Goal: Task Accomplishment & Management: Manage account settings

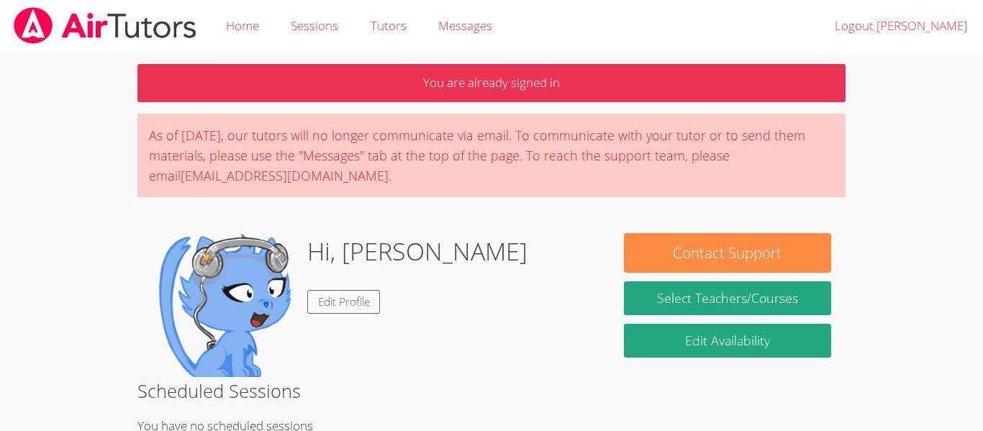
scroll to position [1, 0]
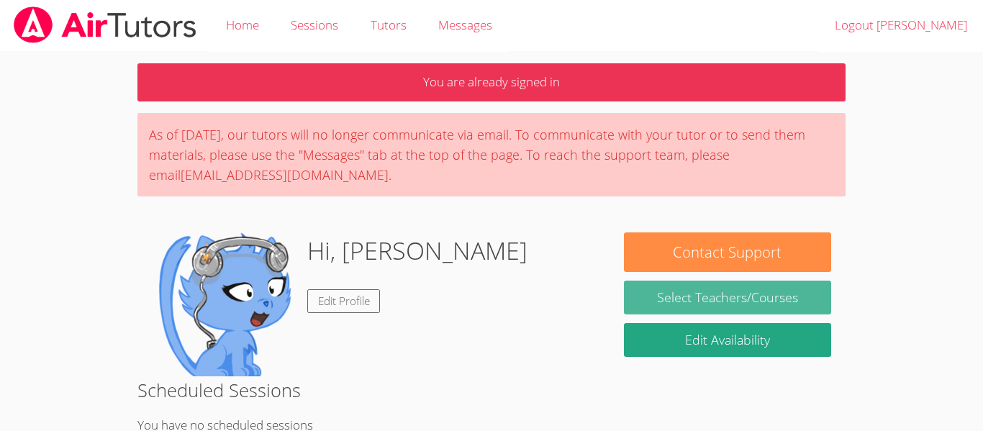
click at [745, 294] on link "Select Teachers/Courses" at bounding box center [727, 298] width 207 height 34
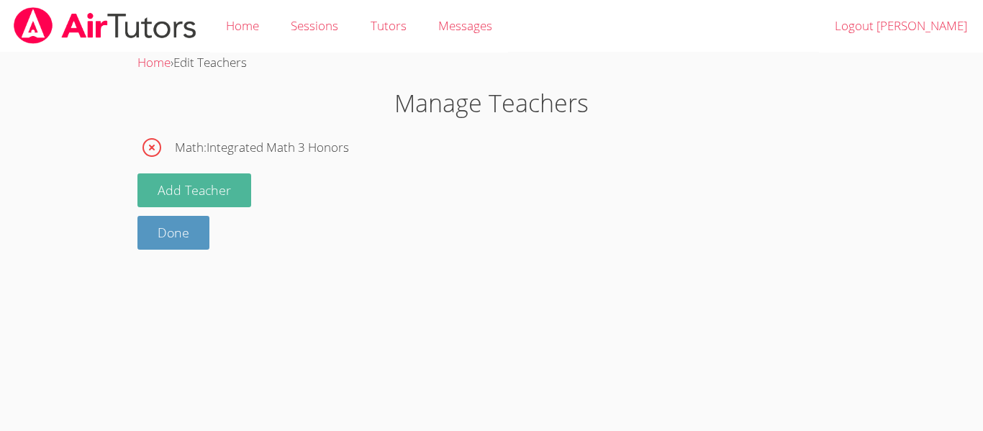
click at [217, 194] on button "Add Teacher" at bounding box center [194, 190] width 114 height 34
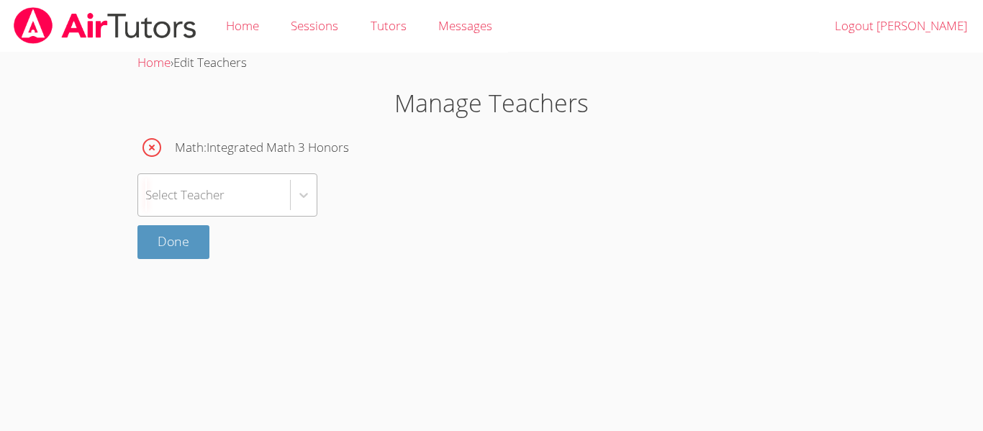
click at [220, 196] on div "Select Teacher" at bounding box center [184, 194] width 79 height 21
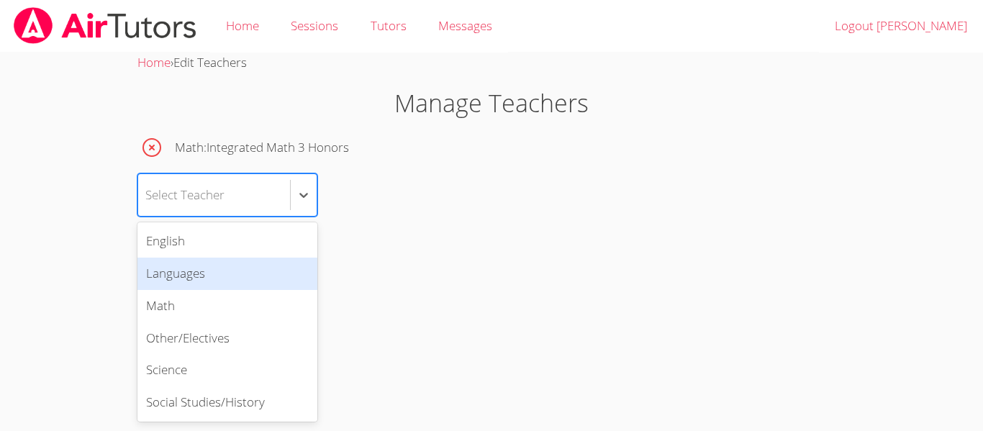
click at [398, 241] on div "Done" at bounding box center [491, 242] width 708 height 34
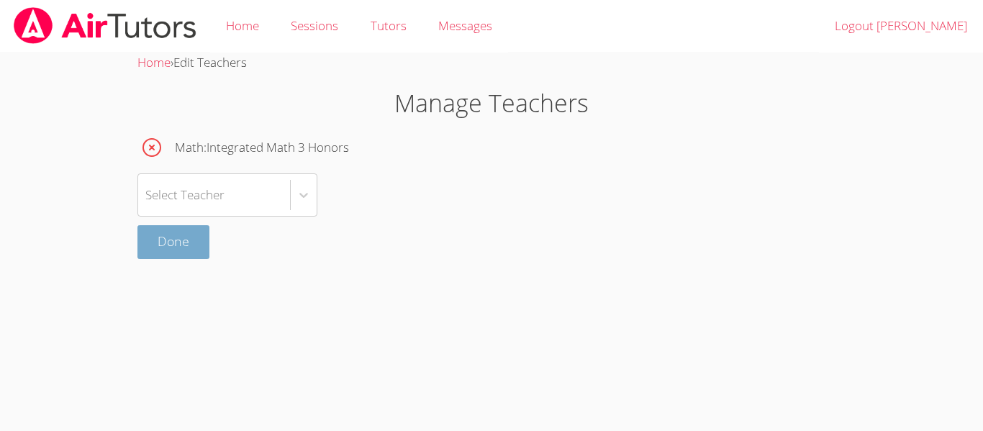
click at [192, 257] on link "Done" at bounding box center [173, 242] width 72 height 34
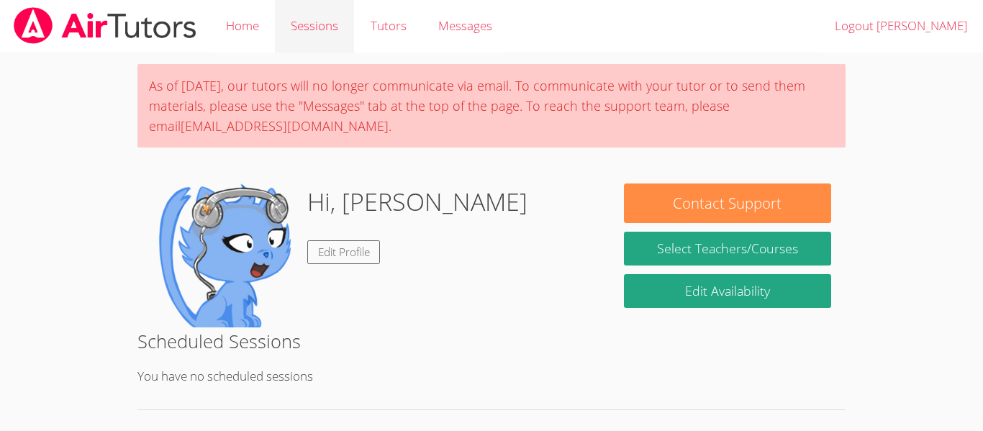
click at [293, 19] on link "Sessions" at bounding box center [314, 26] width 79 height 53
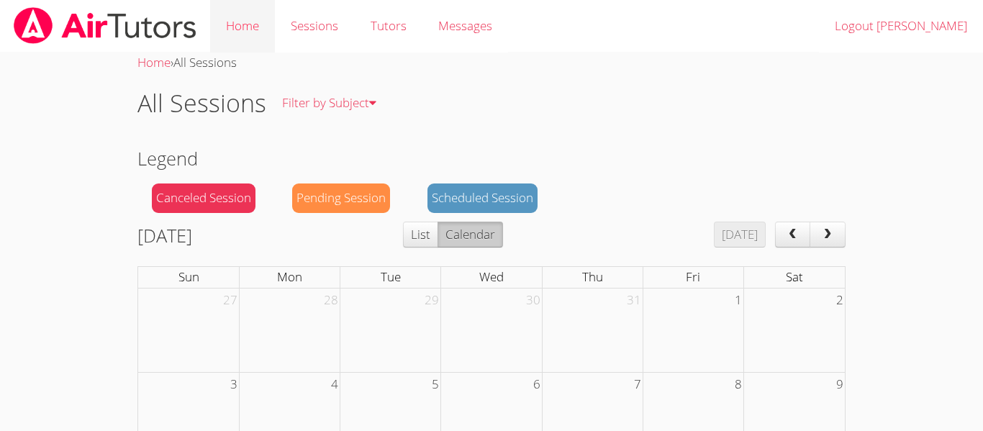
click at [263, 25] on link "Home" at bounding box center [242, 26] width 65 height 53
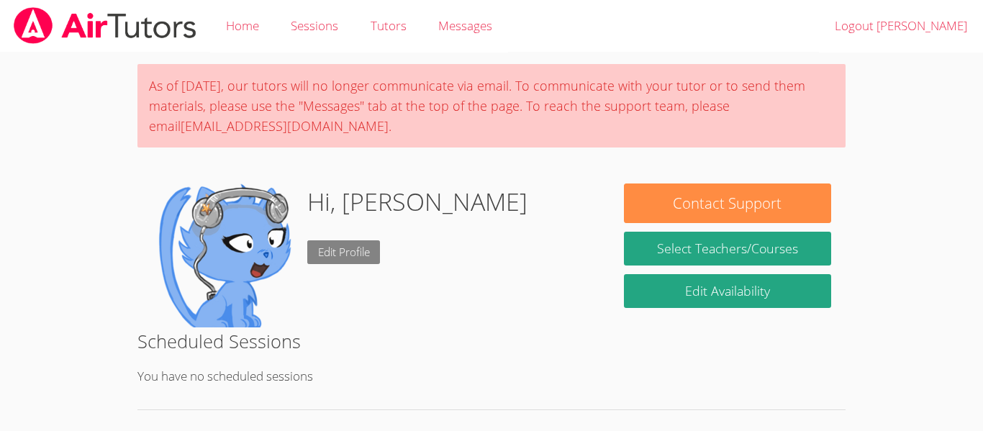
click at [344, 245] on link "Edit Profile" at bounding box center [343, 252] width 73 height 24
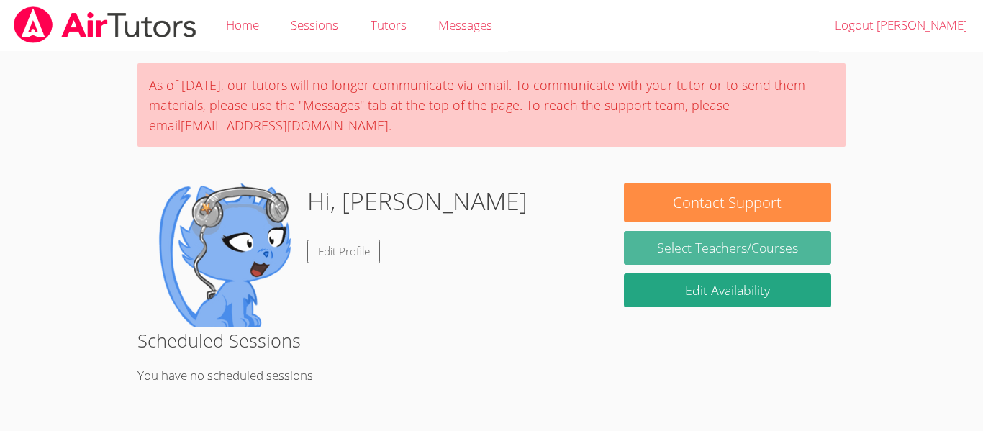
click at [722, 234] on link "Select Teachers/Courses" at bounding box center [727, 248] width 207 height 34
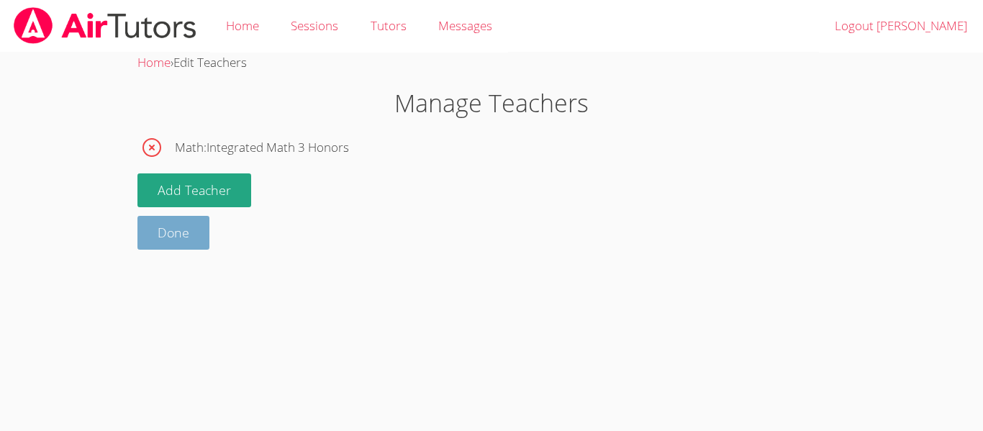
click at [155, 239] on link "Done" at bounding box center [173, 233] width 72 height 34
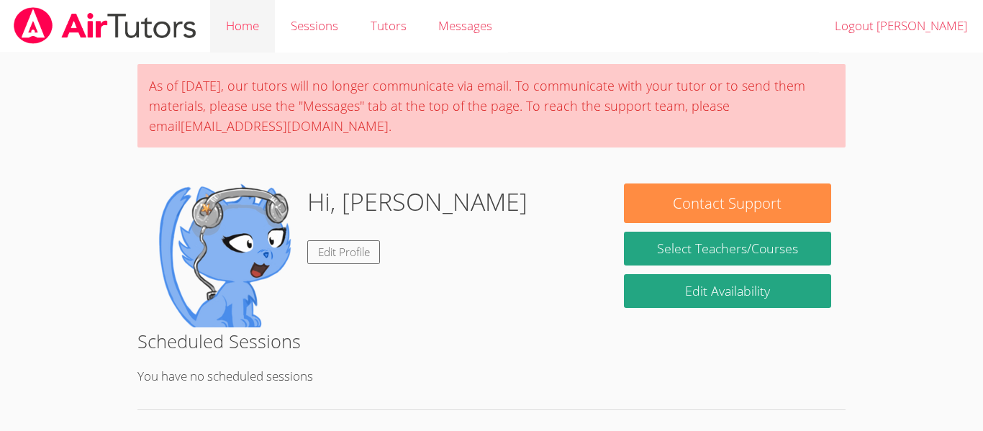
click at [237, 21] on link "Home" at bounding box center [242, 26] width 65 height 53
click at [332, 232] on div "Hi, [PERSON_NAME] Edit Profile" at bounding box center [417, 255] width 220 height 144
click at [489, 31] on span "Messages" at bounding box center [465, 25] width 54 height 17
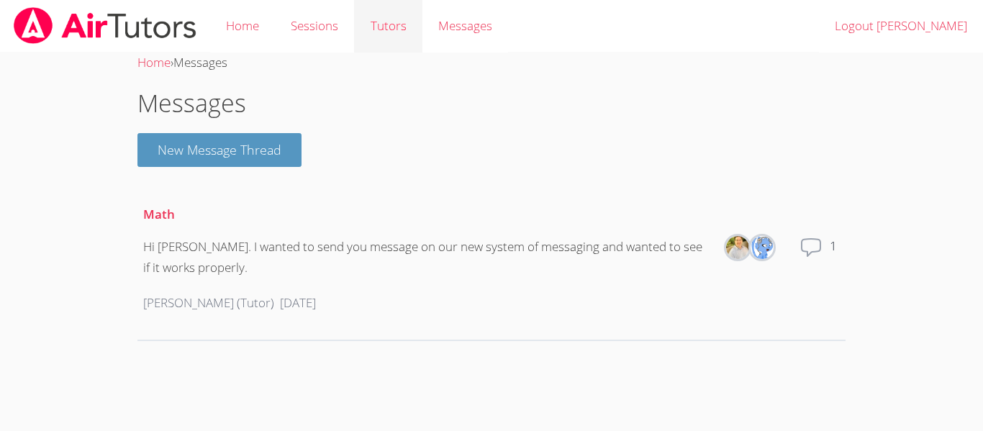
click at [402, 15] on link "Tutors" at bounding box center [388, 26] width 68 height 53
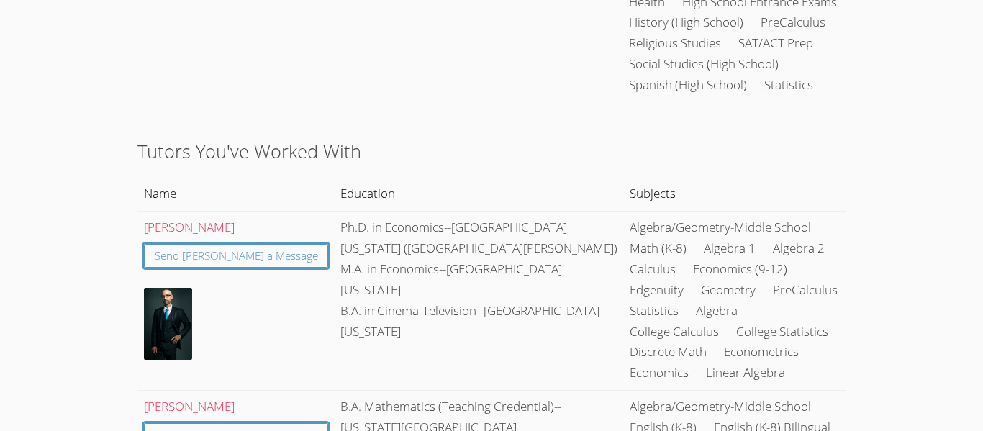
scroll to position [468, 0]
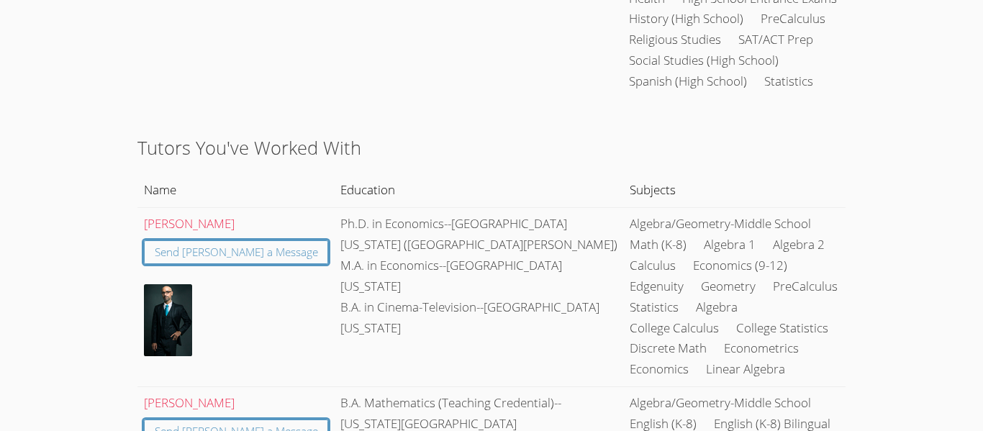
click at [174, 309] on img at bounding box center [168, 320] width 48 height 72
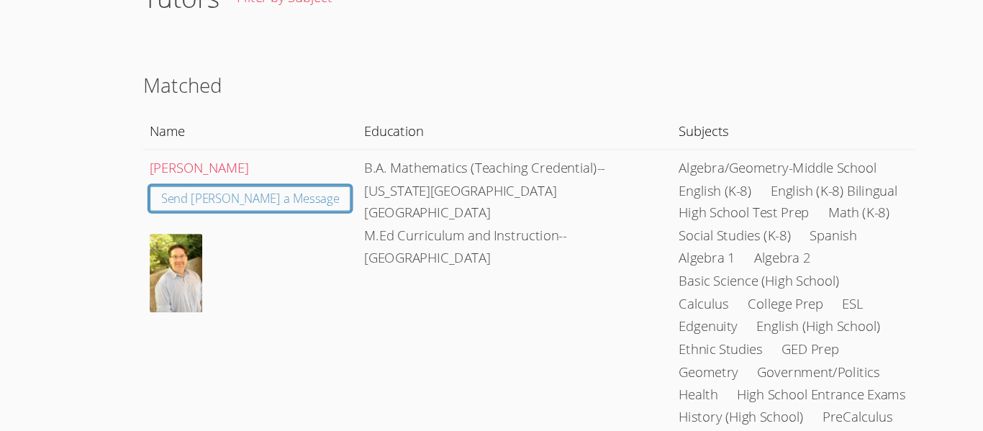
scroll to position [0, 0]
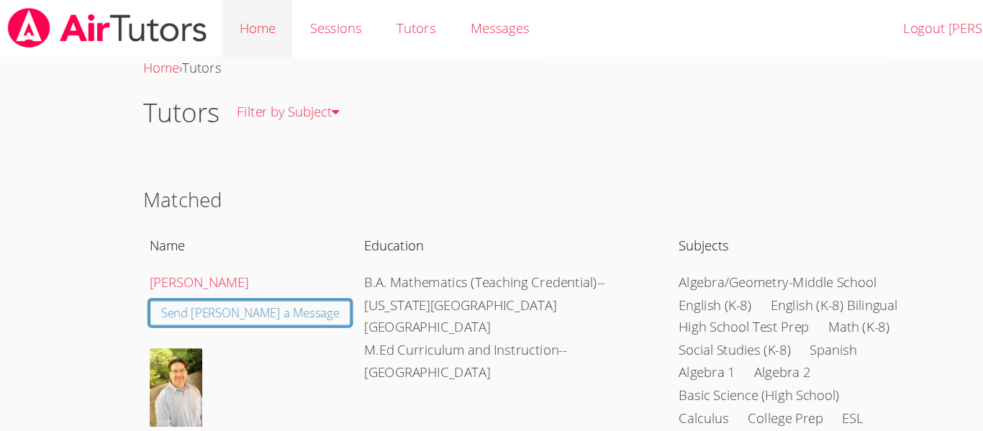
click at [229, 25] on link "Home" at bounding box center [242, 26] width 65 height 53
